Goal: Download file/media

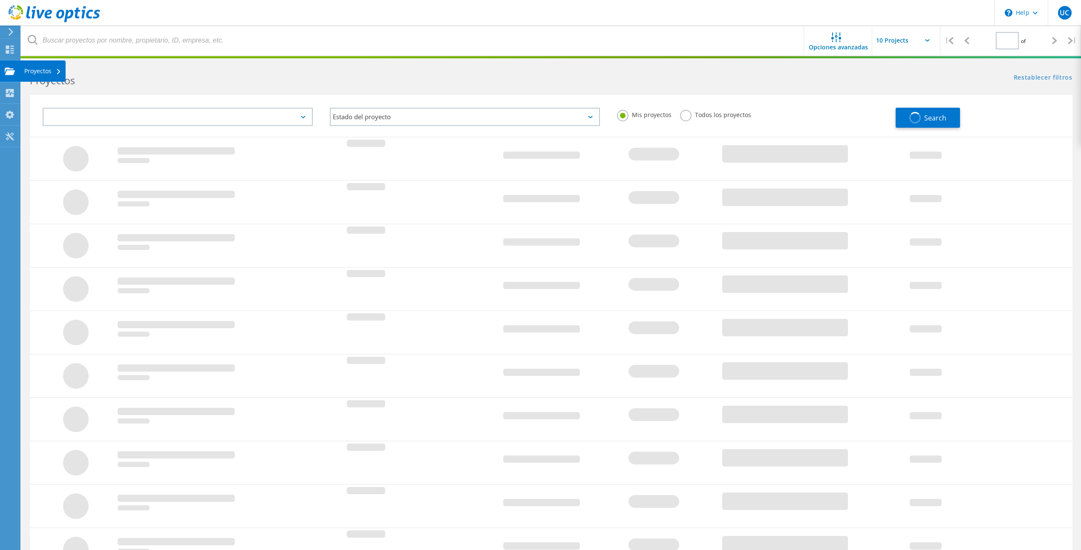
type input "1"
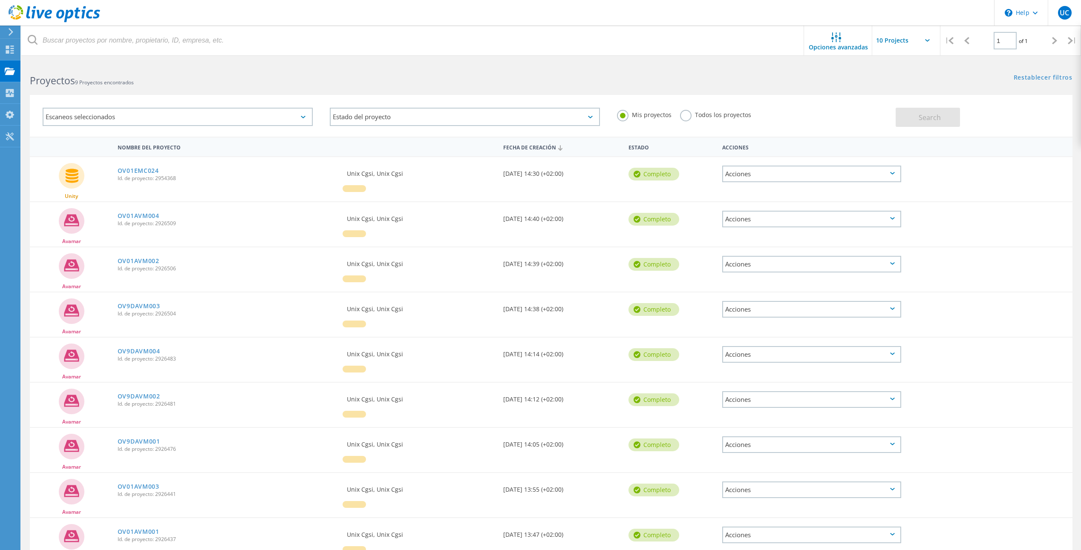
click at [304, 112] on div "Escaneos seleccionados" at bounding box center [178, 117] width 270 height 18
click at [66, 184] on label "VMAX" at bounding box center [185, 184] width 245 height 10
click at [0, 0] on input "VMAX" at bounding box center [0, 0] width 0 height 0
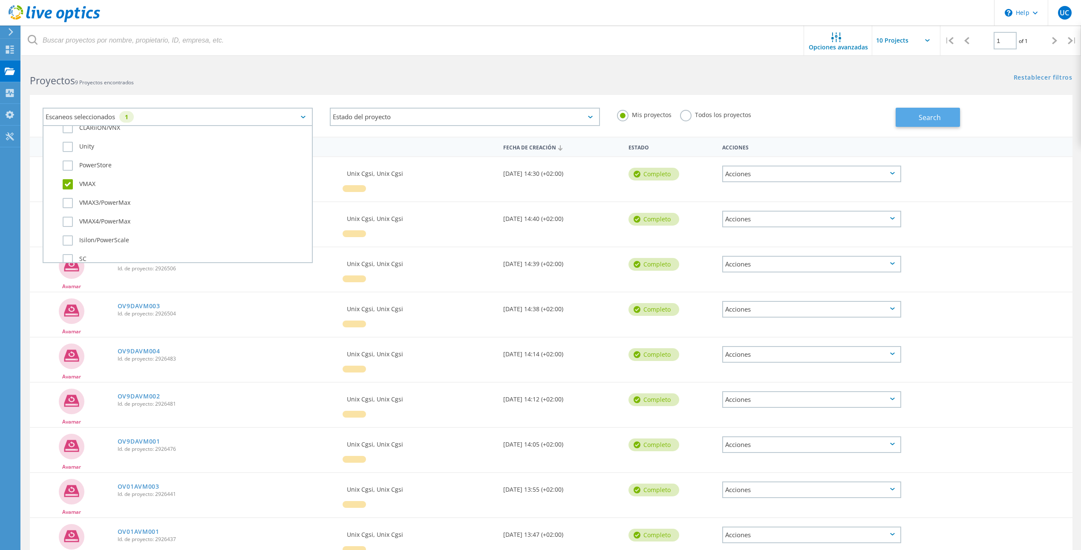
click at [916, 119] on button "Search" at bounding box center [928, 117] width 64 height 19
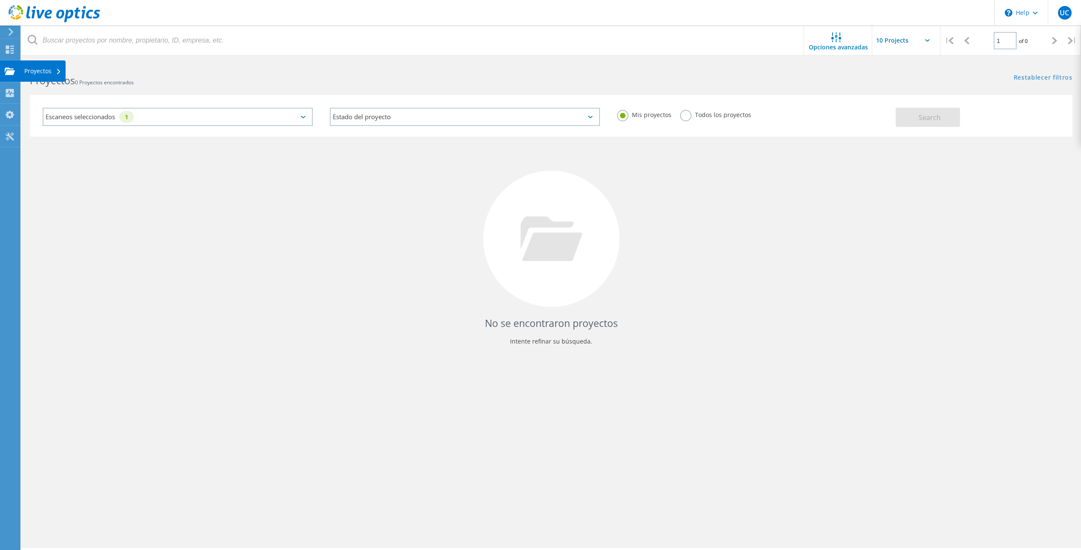
click at [55, 71] on div "Proyectos" at bounding box center [42, 71] width 37 height 6
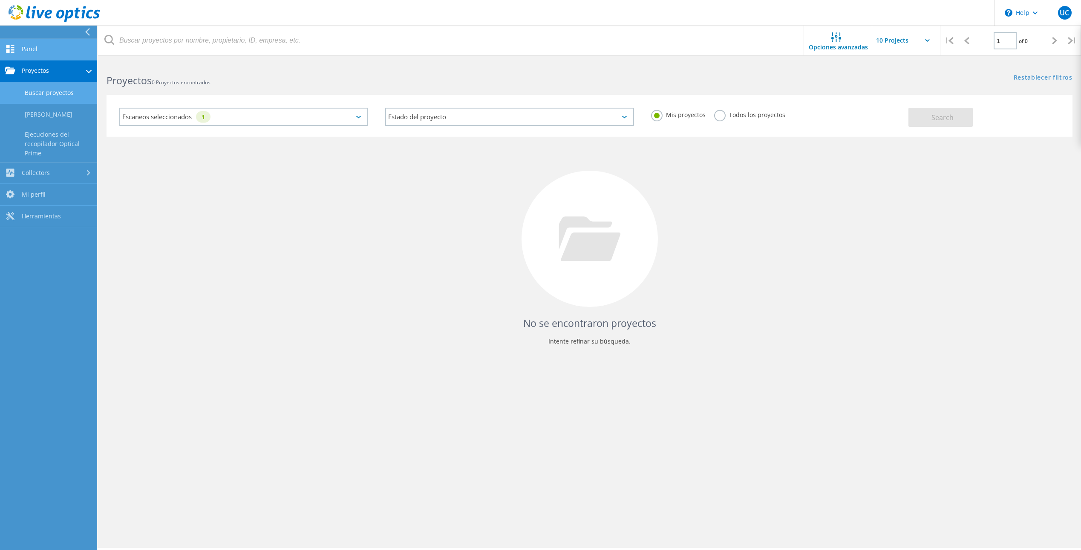
click at [30, 48] on link "Panel" at bounding box center [48, 50] width 97 height 22
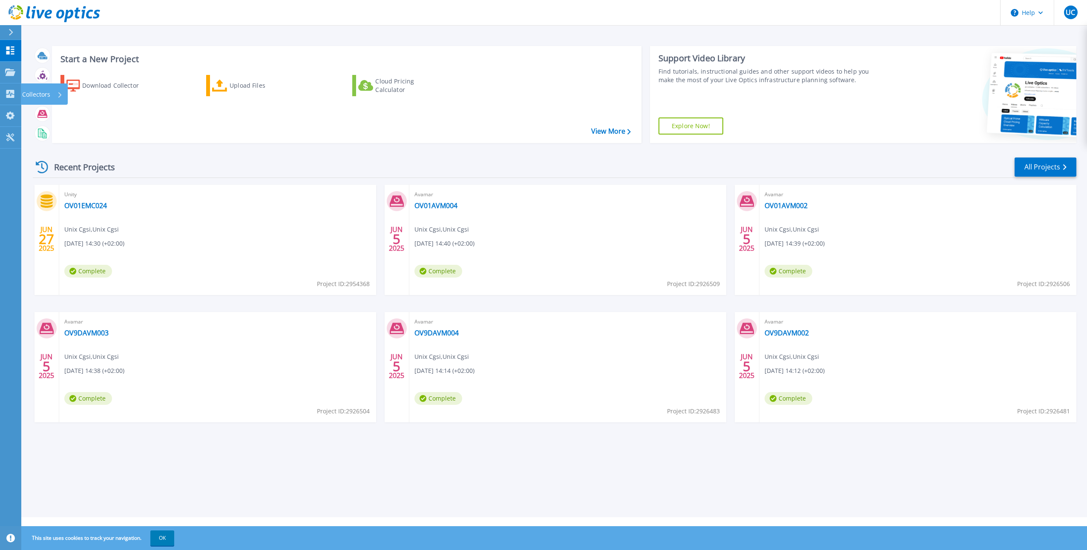
click at [32, 91] on p "Collectors" at bounding box center [36, 95] width 28 height 22
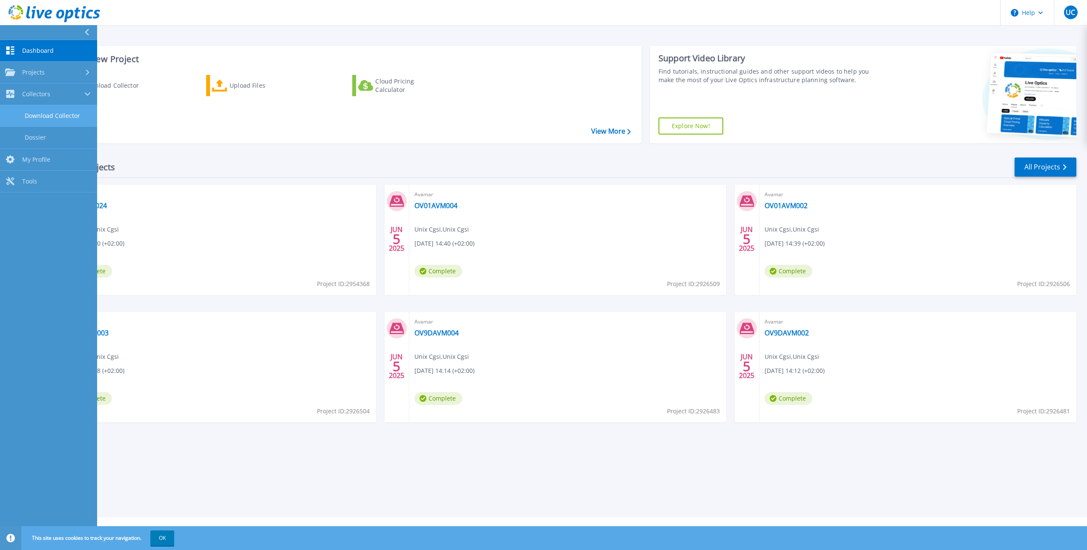
click at [65, 114] on link "Download Collector" at bounding box center [48, 116] width 97 height 22
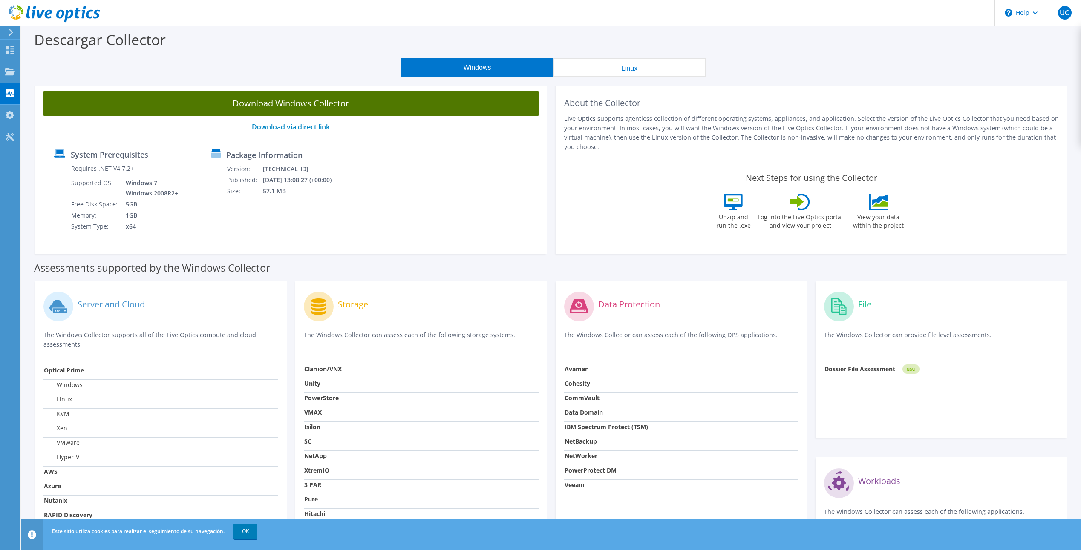
click at [331, 107] on link "Download Windows Collector" at bounding box center [290, 104] width 495 height 26
